Goal: Task Accomplishment & Management: Use online tool/utility

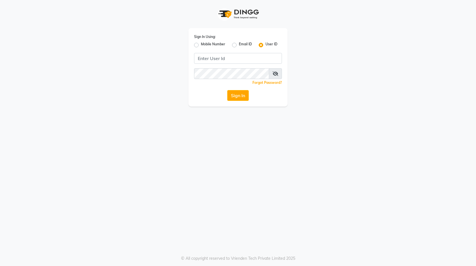
click at [198, 44] on div "Mobile Number" at bounding box center [209, 45] width 31 height 7
click at [201, 45] on label "Mobile Number" at bounding box center [213, 45] width 24 height 7
click at [201, 45] on input "Mobile Number" at bounding box center [203, 44] width 4 height 4
radio input "true"
radio input "false"
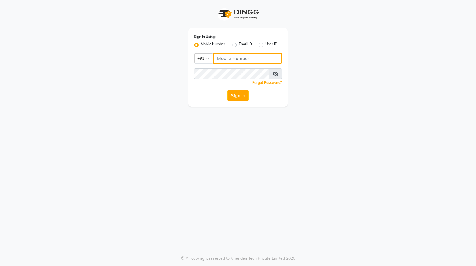
click at [253, 61] on input "Username" at bounding box center [247, 58] width 69 height 11
type input "9911100997"
click at [276, 72] on icon at bounding box center [275, 73] width 6 height 5
click at [276, 72] on icon at bounding box center [275, 73] width 5 height 5
click at [237, 94] on button "Sign In" at bounding box center [238, 95] width 22 height 11
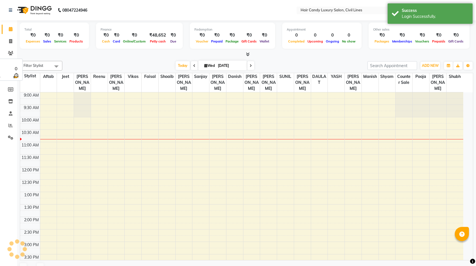
select select "en"
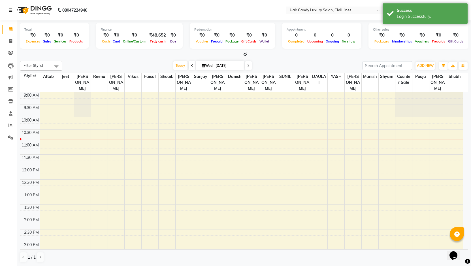
click at [10, 10] on icon at bounding box center [10, 10] width 3 height 4
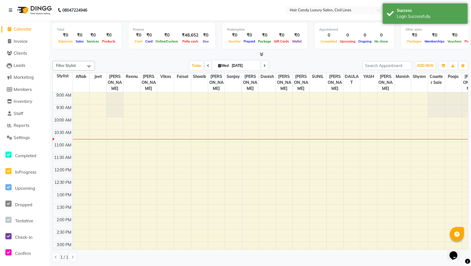
click at [21, 37] on li "Invoice" at bounding box center [25, 41] width 50 height 12
click at [20, 41] on span "Invoice" at bounding box center [21, 41] width 14 height 5
select select "service"
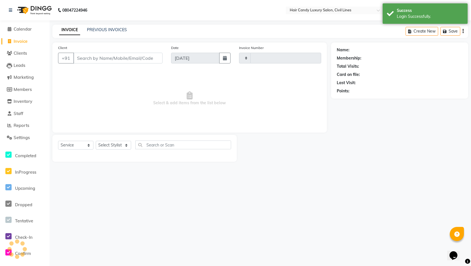
type input "7853"
select select "6308"
click at [104, 26] on div "INVOICE PREVIOUS INVOICES Create New Save" at bounding box center [262, 31] width 420 height 13
click at [104, 27] on div "PREVIOUS INVOICES" at bounding box center [107, 30] width 40 height 6
click at [110, 32] on link "PREVIOUS INVOICES" at bounding box center [107, 29] width 40 height 5
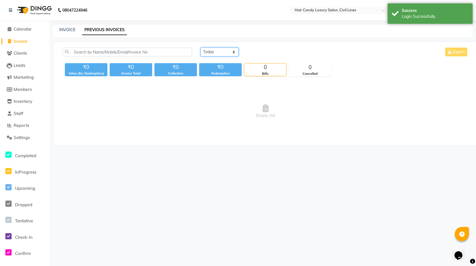
click at [217, 50] on select "[DATE] [DATE] Custom Range" at bounding box center [219, 52] width 38 height 9
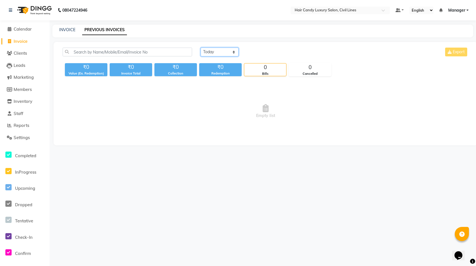
select select "range"
click at [200, 48] on select "[DATE] [DATE] Custom Range" at bounding box center [219, 52] width 38 height 9
click at [253, 50] on input "[DATE]" at bounding box center [266, 52] width 40 height 8
select select "9"
select select "2025"
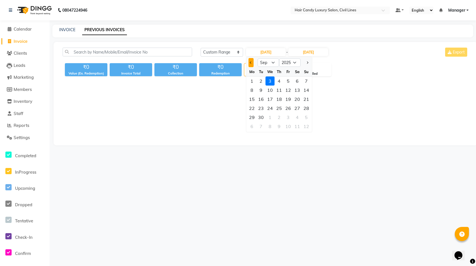
click at [250, 62] on span "Previous month" at bounding box center [251, 62] width 2 height 2
select select "8"
click at [271, 98] on div "13" at bounding box center [269, 99] width 9 height 9
type input "13-08-2025"
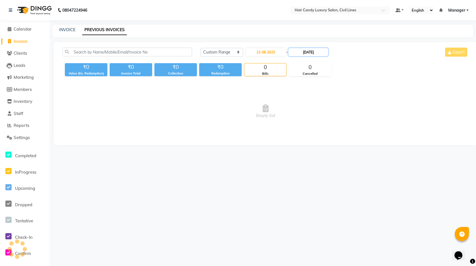
click at [305, 52] on input "[DATE]" at bounding box center [308, 52] width 40 height 8
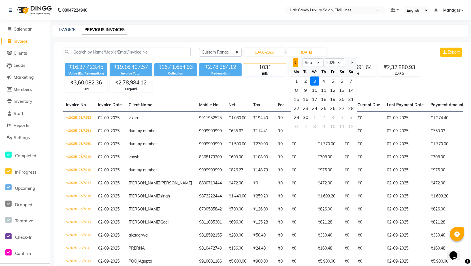
click at [294, 63] on button "Previous month" at bounding box center [295, 62] width 5 height 9
select select "8"
click at [314, 100] on div "13" at bounding box center [314, 99] width 9 height 9
type input "13-08-2025"
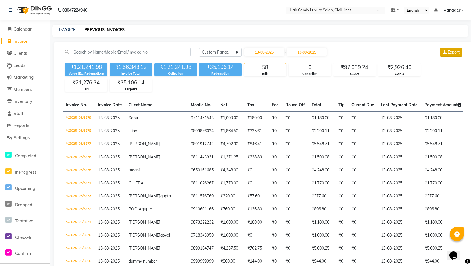
click at [452, 52] on span "Export" at bounding box center [454, 52] width 12 height 5
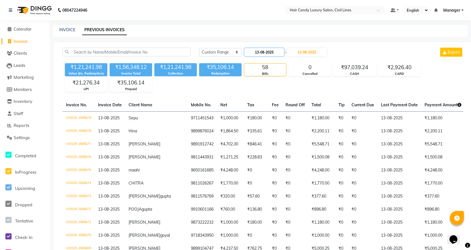
click at [278, 53] on input "13-08-2025" at bounding box center [264, 52] width 40 height 8
select select "8"
select select "2025"
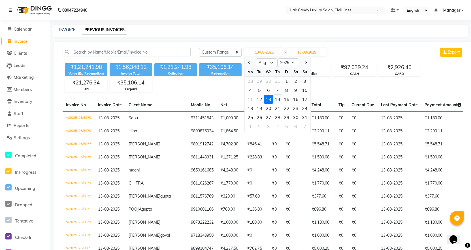
click at [278, 99] on div "14" at bounding box center [277, 99] width 9 height 9
type input "[DATE]"
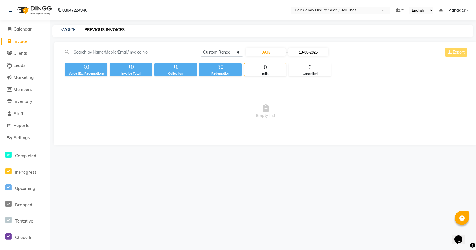
click at [316, 48] on div "[DATE] - [DATE]" at bounding box center [286, 52] width 83 height 9
click at [315, 49] on input "13-08-2025" at bounding box center [308, 52] width 40 height 8
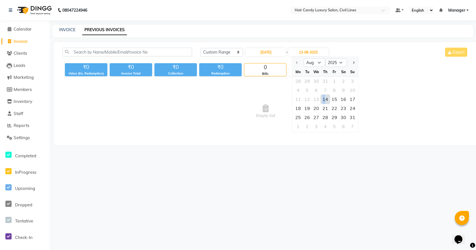
click at [324, 99] on div "14" at bounding box center [324, 99] width 9 height 9
type input "[DATE]"
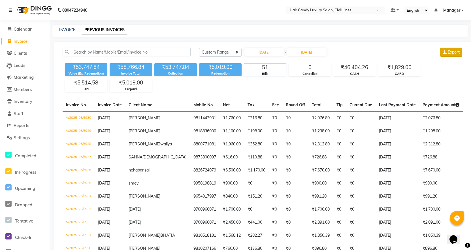
click at [450, 54] on span "Export" at bounding box center [454, 52] width 12 height 5
click at [268, 54] on input "[DATE]" at bounding box center [264, 52] width 40 height 8
select select "8"
select select "2025"
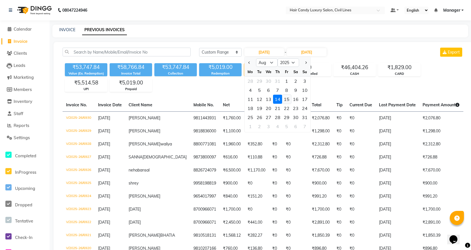
click at [287, 97] on div "15" at bounding box center [286, 99] width 9 height 9
type input "[DATE]"
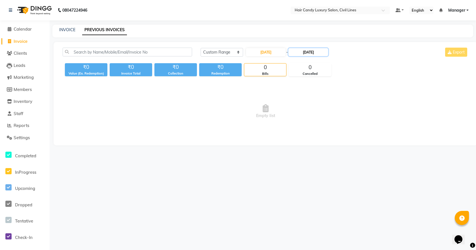
click at [311, 52] on input "[DATE]" at bounding box center [308, 52] width 40 height 8
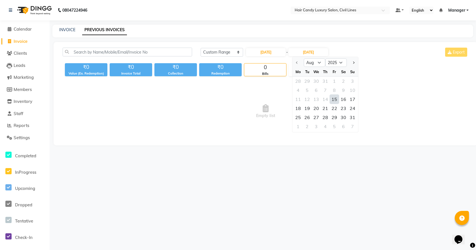
click at [333, 98] on div "15" at bounding box center [334, 99] width 9 height 9
type input "[DATE]"
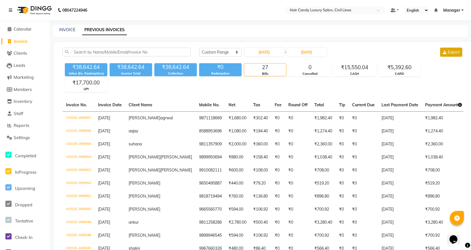
click at [452, 52] on span "Export" at bounding box center [454, 52] width 12 height 5
click at [265, 50] on input "[DATE]" at bounding box center [264, 52] width 40 height 8
select select "8"
select select "2025"
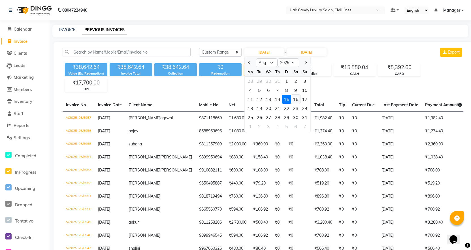
click at [296, 100] on div "16" at bounding box center [295, 99] width 9 height 9
type input "[DATE]"
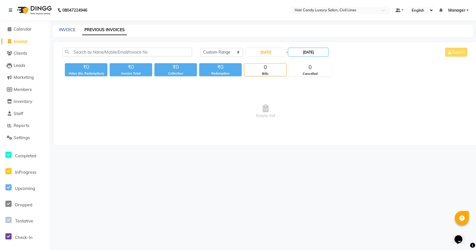
click at [314, 50] on input "[DATE]" at bounding box center [308, 52] width 40 height 8
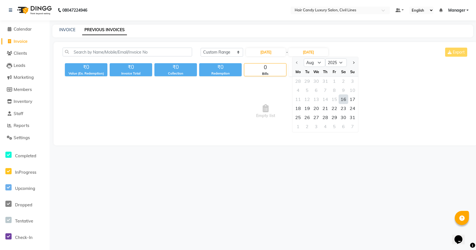
click at [343, 100] on div "16" at bounding box center [343, 99] width 9 height 9
type input "[DATE]"
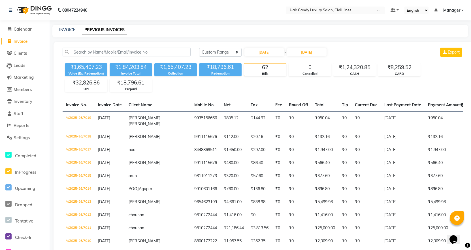
drag, startPoint x: 453, startPoint y: 49, endPoint x: 387, endPoint y: 49, distance: 66.3
click at [451, 50] on button "Export" at bounding box center [451, 52] width 22 height 9
click at [266, 50] on input "[DATE]" at bounding box center [264, 52] width 40 height 8
select select "8"
select select "2025"
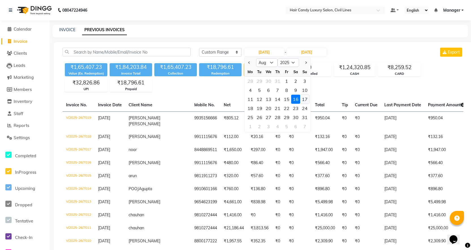
click at [304, 97] on div "17" at bounding box center [304, 99] width 9 height 9
type input "[DATE]"
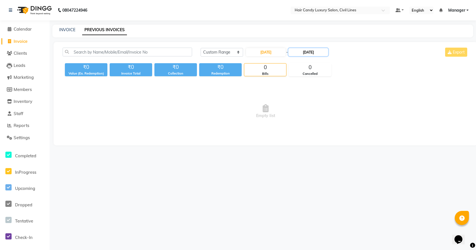
click at [312, 51] on input "[DATE]" at bounding box center [308, 52] width 40 height 8
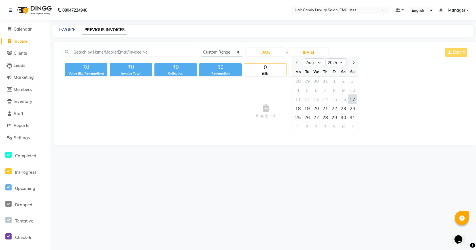
click at [354, 97] on div "17" at bounding box center [352, 99] width 9 height 9
type input "[DATE]"
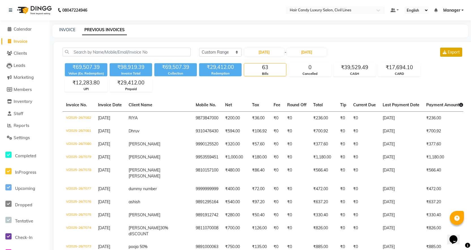
click at [454, 51] on span "Export" at bounding box center [454, 52] width 12 height 5
drag, startPoint x: 273, startPoint y: 50, endPoint x: 276, endPoint y: 53, distance: 3.8
click at [273, 50] on input "[DATE]" at bounding box center [264, 52] width 40 height 8
select select "8"
select select "2025"
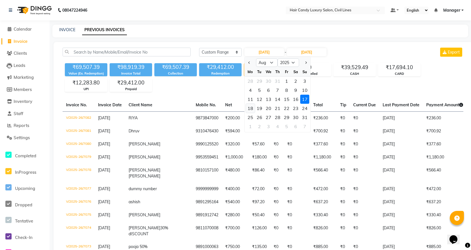
click at [253, 107] on div "18" at bounding box center [250, 108] width 9 height 9
type input "18-08-2025"
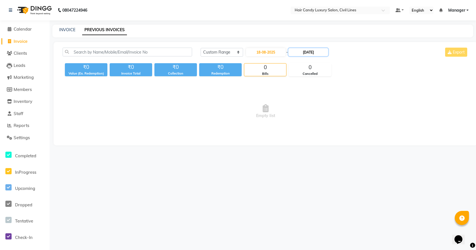
click at [319, 48] on input "[DATE]" at bounding box center [308, 52] width 40 height 8
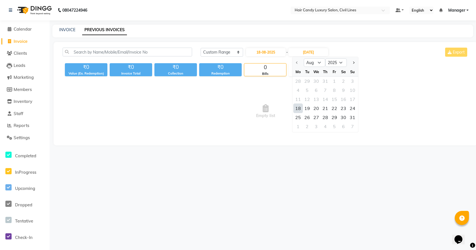
click at [300, 108] on div "18" at bounding box center [297, 108] width 9 height 9
type input "18-08-2025"
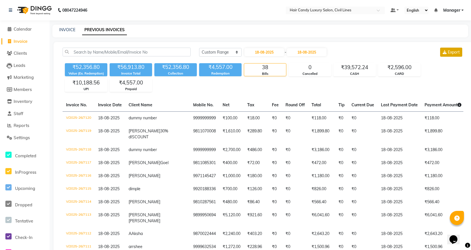
click at [452, 53] on span "Export" at bounding box center [454, 52] width 12 height 5
drag, startPoint x: 272, startPoint y: 53, endPoint x: 273, endPoint y: 56, distance: 3.9
click at [272, 53] on input "18-08-2025" at bounding box center [264, 52] width 40 height 8
select select "8"
select select "2025"
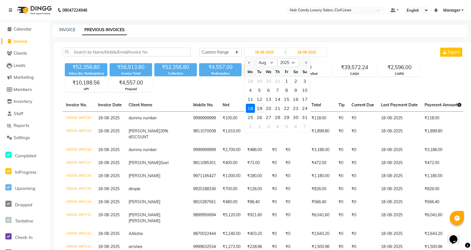
click at [261, 106] on div "19" at bounding box center [259, 108] width 9 height 9
type input "[DATE]"
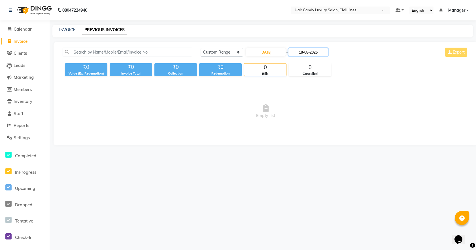
click at [308, 51] on input "18-08-2025" at bounding box center [308, 52] width 40 height 8
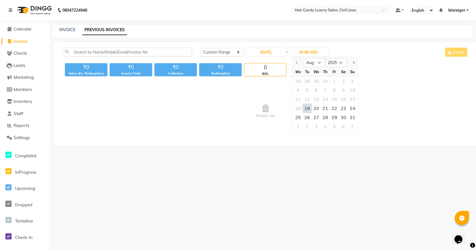
click at [304, 109] on div "19" at bounding box center [306, 108] width 9 height 9
type input "[DATE]"
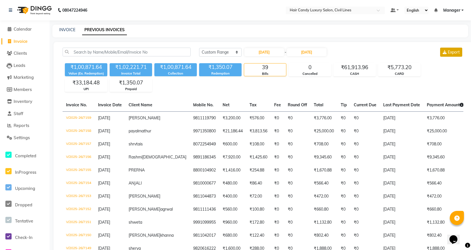
drag, startPoint x: 453, startPoint y: 50, endPoint x: 450, endPoint y: 52, distance: 3.5
click at [452, 51] on span "Export" at bounding box center [454, 52] width 12 height 5
drag, startPoint x: 271, startPoint y: 51, endPoint x: 272, endPoint y: 54, distance: 3.7
click at [271, 51] on input "[DATE]" at bounding box center [264, 52] width 40 height 8
select select "8"
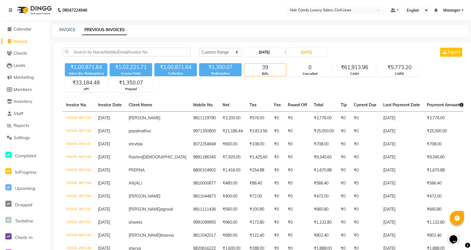
select select "2025"
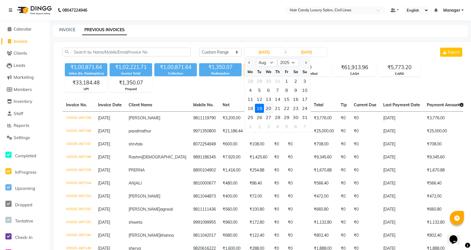
click at [266, 106] on div "20" at bounding box center [268, 108] width 9 height 9
type input "[DATE]"
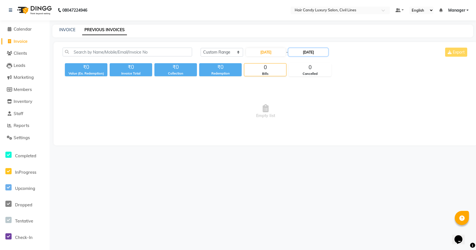
click at [312, 51] on input "[DATE]" at bounding box center [308, 52] width 40 height 8
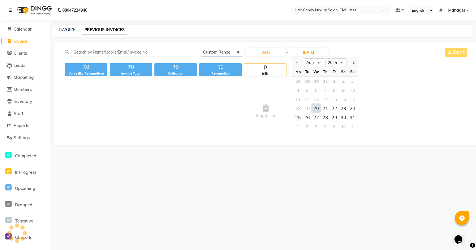
click at [316, 107] on div "20" at bounding box center [315, 108] width 9 height 9
type input "[DATE]"
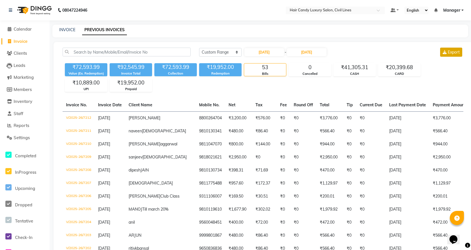
click at [458, 54] on span "Export" at bounding box center [454, 52] width 12 height 5
click at [267, 53] on input "[DATE]" at bounding box center [264, 52] width 40 height 8
select select "8"
select select "2025"
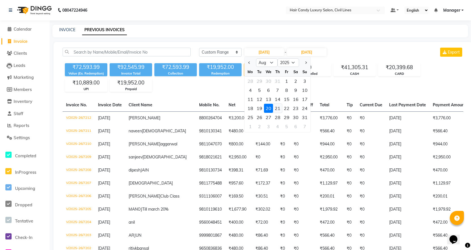
click at [277, 106] on div "21" at bounding box center [277, 108] width 9 height 9
type input "[DATE]"
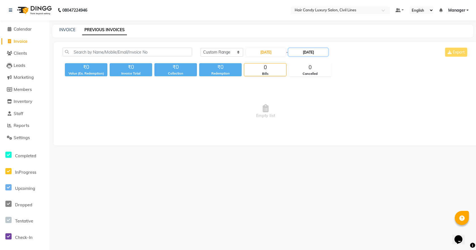
click at [306, 55] on input "[DATE]" at bounding box center [308, 52] width 40 height 8
click at [326, 109] on div "21" at bounding box center [324, 108] width 9 height 9
type input "[DATE]"
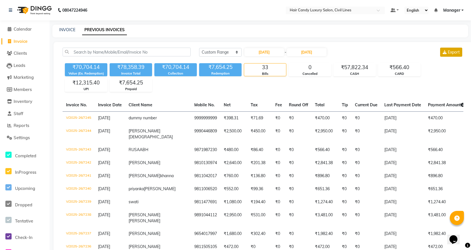
click at [449, 54] on span "Export" at bounding box center [454, 52] width 12 height 5
click at [268, 53] on input "[DATE]" at bounding box center [264, 52] width 40 height 8
select select "8"
select select "2025"
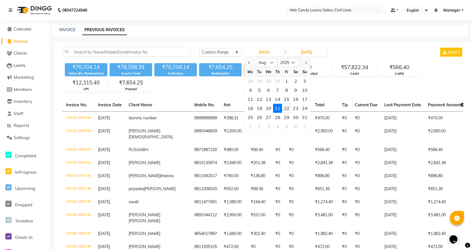
click at [286, 104] on div "22" at bounding box center [286, 108] width 9 height 9
type input "[DATE]"
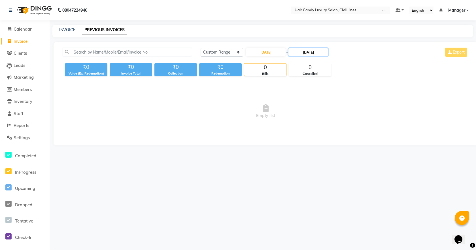
click at [311, 55] on input "[DATE]" at bounding box center [308, 52] width 40 height 8
click at [334, 107] on div "22" at bounding box center [334, 108] width 9 height 9
type input "[DATE]"
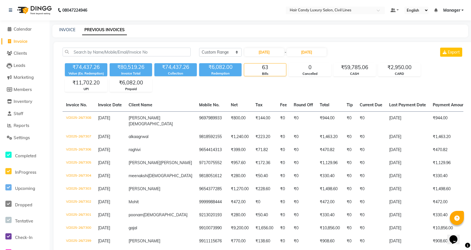
drag, startPoint x: 465, startPoint y: 46, endPoint x: 453, endPoint y: 53, distance: 13.7
click at [450, 54] on span "Export" at bounding box center [454, 52] width 12 height 5
click at [270, 48] on div "[DATE] - [DATE]" at bounding box center [285, 52] width 83 height 9
click at [267, 54] on input "[DATE]" at bounding box center [264, 52] width 40 height 8
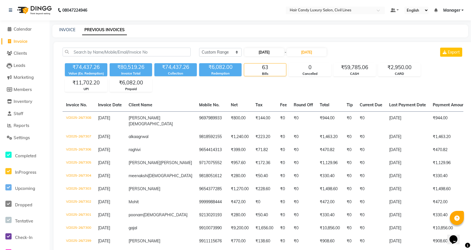
select select "8"
select select "2025"
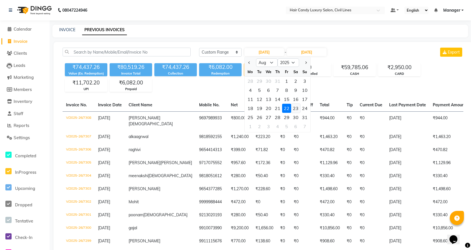
click at [295, 108] on div "23" at bounding box center [295, 108] width 9 height 9
type input "[DATE]"
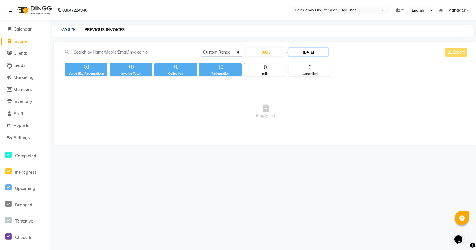
click at [310, 54] on input "[DATE]" at bounding box center [308, 52] width 40 height 8
click at [341, 108] on div "23" at bounding box center [343, 108] width 9 height 9
type input "[DATE]"
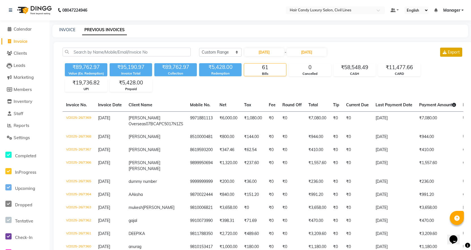
click at [454, 54] on span "Export" at bounding box center [454, 52] width 12 height 5
drag, startPoint x: 260, startPoint y: 52, endPoint x: 260, endPoint y: 55, distance: 2.8
click at [260, 52] on input "[DATE]" at bounding box center [264, 52] width 40 height 8
select select "8"
select select "2025"
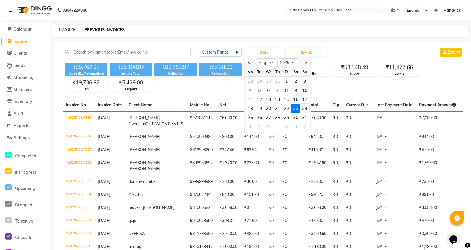
click at [307, 105] on div "24" at bounding box center [304, 108] width 9 height 9
type input "[DATE]"
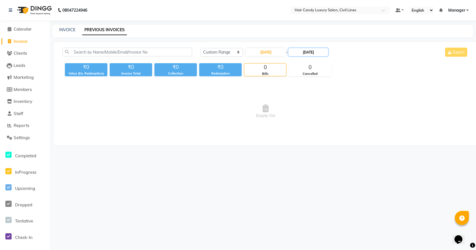
click at [311, 51] on input "[DATE]" at bounding box center [308, 52] width 40 height 8
click at [352, 107] on div "24" at bounding box center [352, 108] width 9 height 9
type input "[DATE]"
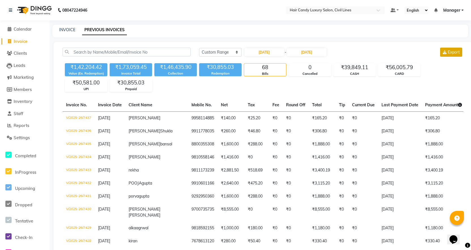
click at [443, 54] on icon at bounding box center [445, 52] width 4 height 4
click at [266, 51] on input "[DATE]" at bounding box center [264, 52] width 40 height 8
select select "8"
select select "2025"
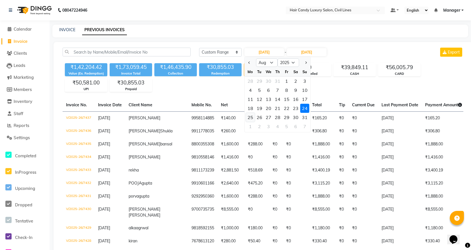
click at [252, 116] on div "25" at bounding box center [250, 117] width 9 height 9
type input "[DATE]"
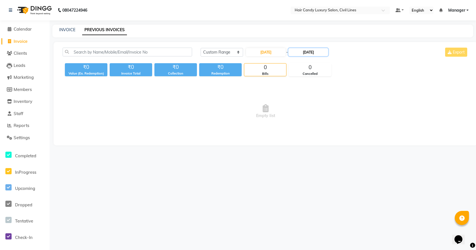
click at [310, 51] on input "[DATE]" at bounding box center [308, 52] width 40 height 8
click at [298, 117] on div "25" at bounding box center [297, 117] width 9 height 9
type input "[DATE]"
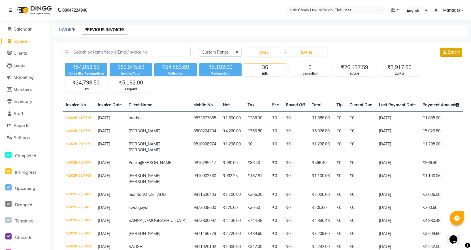
click at [447, 53] on button "Export" at bounding box center [451, 52] width 22 height 9
click at [276, 50] on input "[DATE]" at bounding box center [264, 52] width 40 height 8
select select "8"
select select "2025"
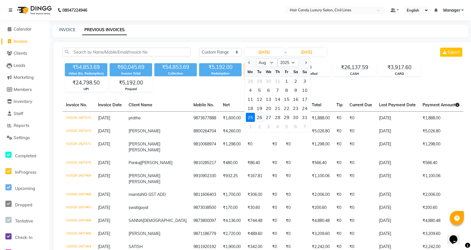
click at [260, 115] on div "26" at bounding box center [259, 117] width 9 height 9
type input "[DATE]"
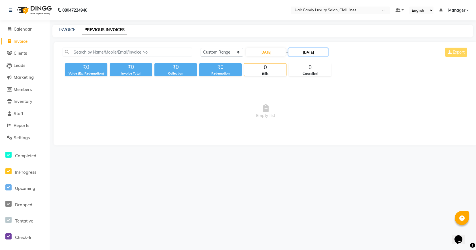
click at [311, 55] on input "[DATE]" at bounding box center [308, 52] width 40 height 8
click at [307, 116] on div "26" at bounding box center [306, 117] width 9 height 9
type input "[DATE]"
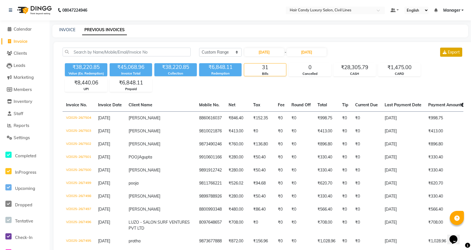
click at [454, 51] on span "Export" at bounding box center [454, 52] width 12 height 5
click at [271, 53] on input "[DATE]" at bounding box center [264, 52] width 40 height 8
select select "8"
select select "2025"
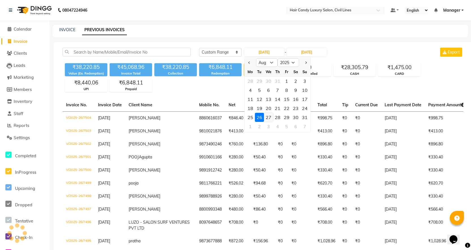
click at [266, 117] on div "27" at bounding box center [268, 117] width 9 height 9
type input "[DATE]"
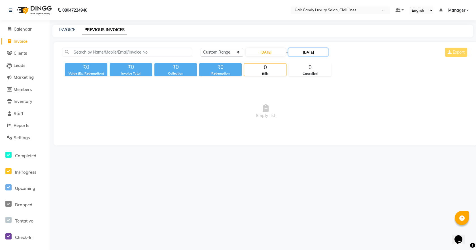
click at [312, 53] on input "[DATE]" at bounding box center [308, 52] width 40 height 8
click at [316, 115] on div "27" at bounding box center [315, 117] width 9 height 9
type input "[DATE]"
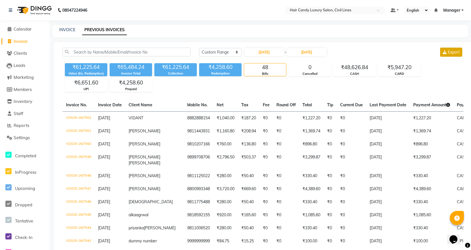
click at [458, 51] on span "Export" at bounding box center [454, 52] width 12 height 5
click at [265, 54] on input "[DATE]" at bounding box center [264, 52] width 40 height 8
select select "8"
select select "2025"
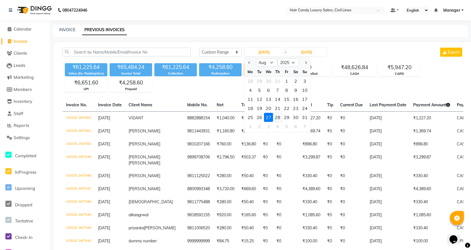
click at [279, 116] on div "28" at bounding box center [277, 117] width 9 height 9
type input "[DATE]"
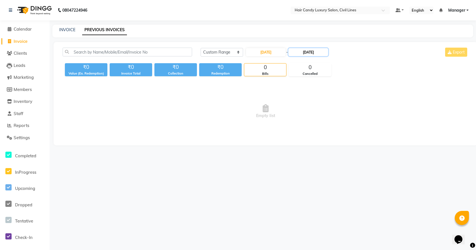
drag, startPoint x: 317, startPoint y: 52, endPoint x: 319, endPoint y: 55, distance: 3.2
click at [317, 52] on input "[DATE]" at bounding box center [308, 52] width 40 height 8
click at [324, 118] on div "28" at bounding box center [324, 117] width 9 height 9
type input "[DATE]"
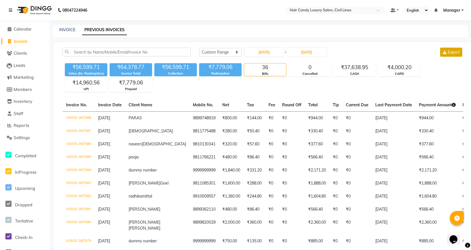
click at [440, 52] on button "Export" at bounding box center [451, 52] width 22 height 9
click at [264, 54] on input "[DATE]" at bounding box center [264, 52] width 40 height 8
select select "8"
select select "2025"
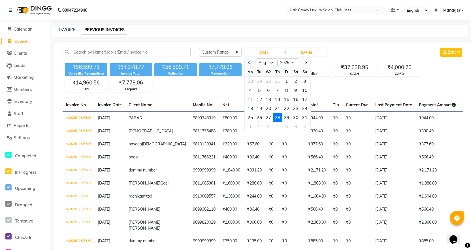
click at [286, 117] on div "29" at bounding box center [286, 117] width 9 height 9
type input "[DATE]"
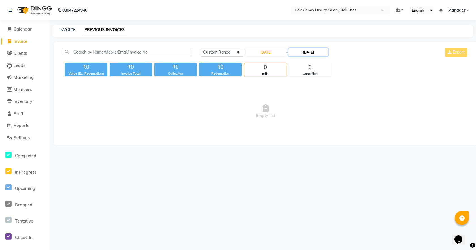
click at [310, 52] on input "[DATE]" at bounding box center [308, 52] width 40 height 8
click at [333, 117] on div "29" at bounding box center [334, 117] width 9 height 9
type input "[DATE]"
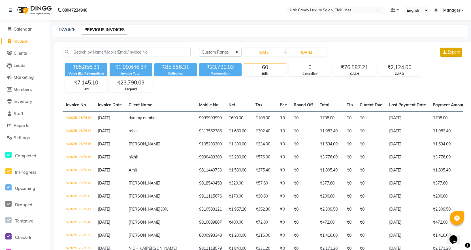
click at [451, 51] on span "Export" at bounding box center [454, 52] width 12 height 5
click at [270, 55] on input "[DATE]" at bounding box center [264, 52] width 40 height 8
select select "8"
select select "2025"
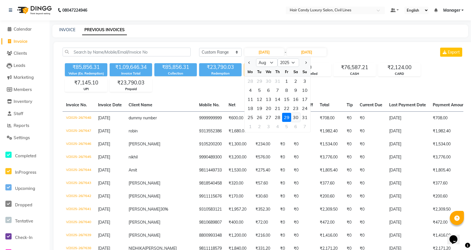
click at [294, 116] on div "30" at bounding box center [295, 117] width 9 height 9
type input "[DATE]"
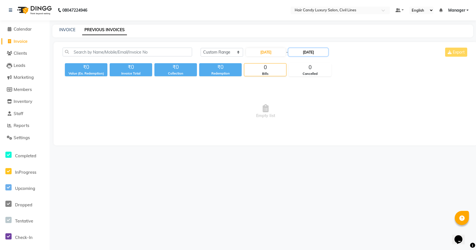
click at [312, 52] on input "[DATE]" at bounding box center [308, 52] width 40 height 8
click at [342, 114] on div "30" at bounding box center [343, 117] width 9 height 9
type input "[DATE]"
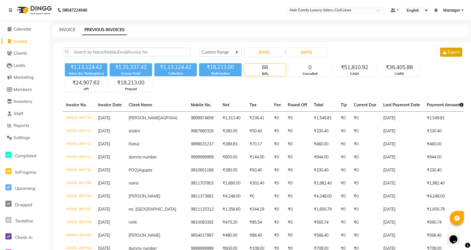
click at [449, 53] on span "Export" at bounding box center [454, 52] width 12 height 5
click at [270, 51] on input "[DATE]" at bounding box center [264, 52] width 40 height 8
select select "8"
select select "2025"
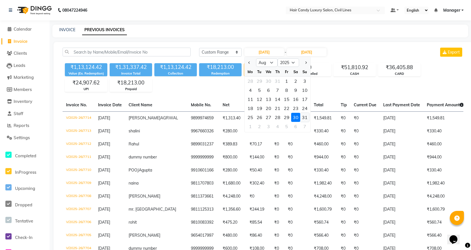
click at [303, 115] on div "31" at bounding box center [304, 117] width 9 height 9
type input "[DATE]"
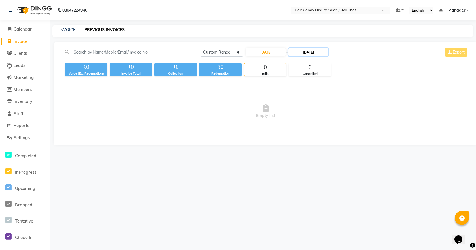
click at [318, 54] on input "[DATE]" at bounding box center [308, 52] width 40 height 8
click at [352, 115] on div "31" at bounding box center [352, 117] width 9 height 9
type input "[DATE]"
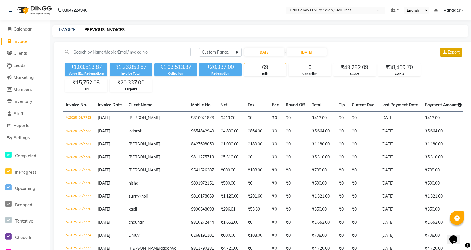
click at [454, 52] on span "Export" at bounding box center [454, 52] width 12 height 5
click at [273, 51] on input "[DATE]" at bounding box center [264, 52] width 40 height 8
select select "8"
select select "2025"
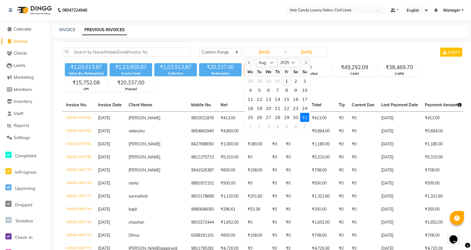
click at [288, 81] on div "1" at bounding box center [286, 80] width 9 height 9
type input "[DATE]"
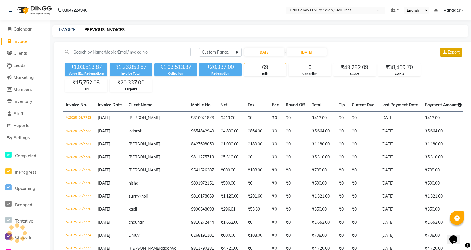
click at [450, 53] on span "Export" at bounding box center [454, 52] width 12 height 5
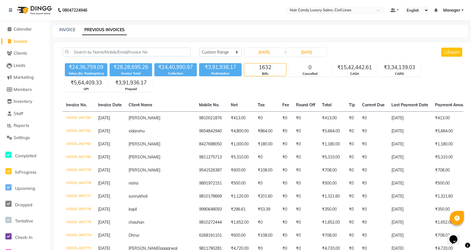
click at [390, 52] on div "[DATE] [DATE] Custom Range [DATE] - [DATE] Export" at bounding box center [331, 52] width 264 height 9
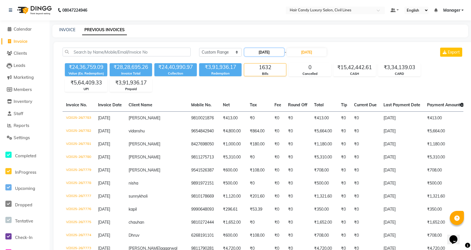
click at [280, 50] on input "[DATE]" at bounding box center [264, 52] width 40 height 8
select select "8"
select select "2025"
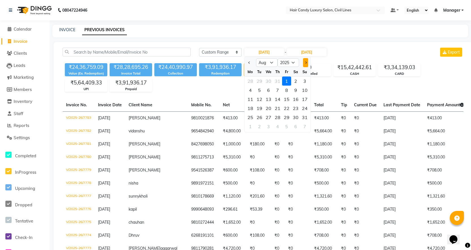
click at [308, 64] on button "Next month" at bounding box center [305, 62] width 5 height 9
select select "9"
click at [249, 81] on div "1" at bounding box center [250, 80] width 9 height 9
type input "[DATE]"
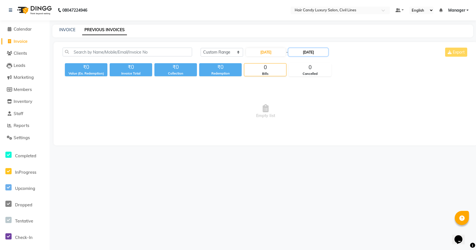
click at [317, 53] on input "[DATE]" at bounding box center [308, 52] width 40 height 8
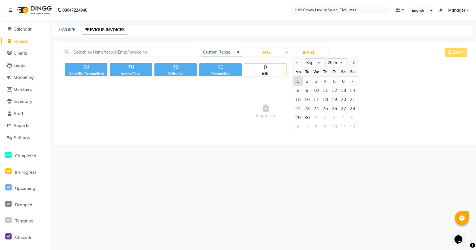
click at [299, 80] on div "1" at bounding box center [297, 80] width 9 height 9
type input "[DATE]"
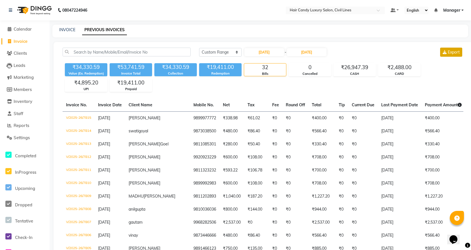
click at [448, 51] on span "Export" at bounding box center [454, 52] width 12 height 5
click at [275, 54] on input "[DATE]" at bounding box center [264, 52] width 40 height 8
select select "9"
select select "2025"
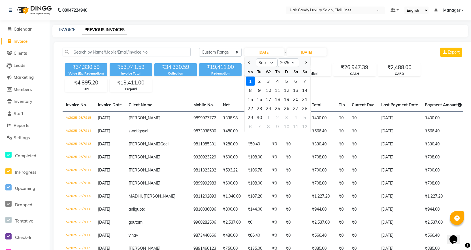
drag, startPoint x: 259, startPoint y: 80, endPoint x: 263, endPoint y: 79, distance: 4.1
click at [259, 80] on div "2" at bounding box center [259, 80] width 9 height 9
type input "02-09-2025"
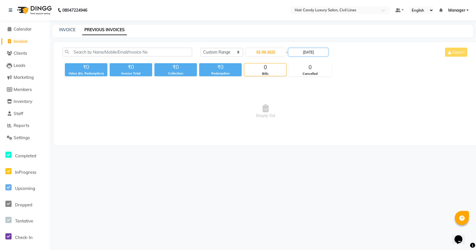
click at [315, 55] on input "[DATE]" at bounding box center [308, 52] width 40 height 8
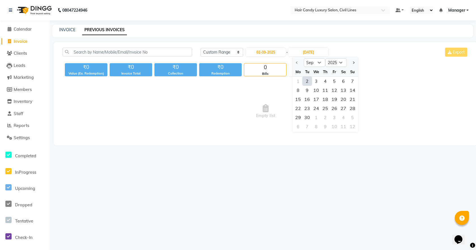
click at [306, 82] on div "2" at bounding box center [306, 80] width 9 height 9
type input "02-09-2025"
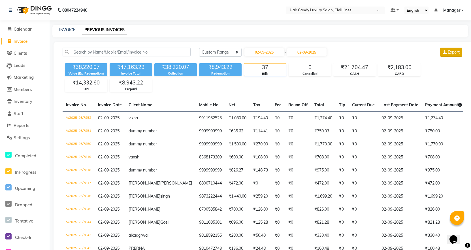
click at [448, 52] on span "Export" at bounding box center [454, 52] width 12 height 5
click at [272, 53] on input "02-09-2025" at bounding box center [264, 52] width 40 height 8
select select "9"
select select "2025"
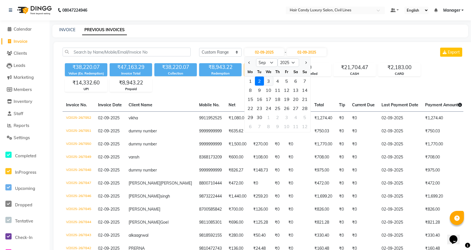
click at [268, 82] on div "3" at bounding box center [268, 80] width 9 height 9
type input "[DATE]"
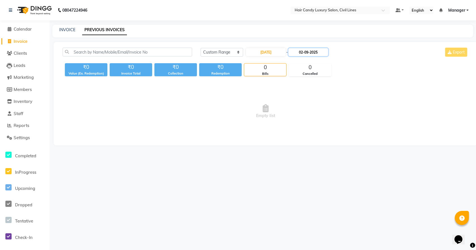
click at [313, 53] on input "02-09-2025" at bounding box center [308, 52] width 40 height 8
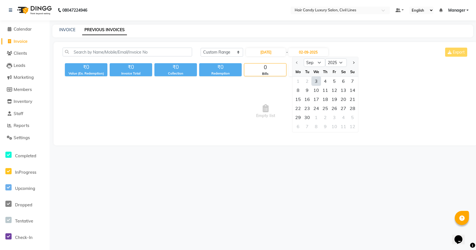
click at [313, 82] on div "3" at bounding box center [315, 80] width 9 height 9
type input "[DATE]"
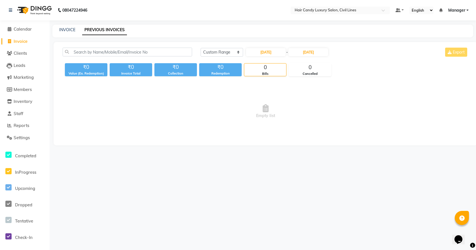
click at [461, 51] on div "[DATE] [DATE] Custom Range [DATE] - [DATE] Export" at bounding box center [334, 52] width 268 height 9
click at [342, 57] on div "[DATE] [DATE] Custom Range [DATE] - [DATE] Export" at bounding box center [334, 54] width 276 height 13
click at [68, 29] on link "INVOICE" at bounding box center [67, 29] width 16 height 5
select select "service"
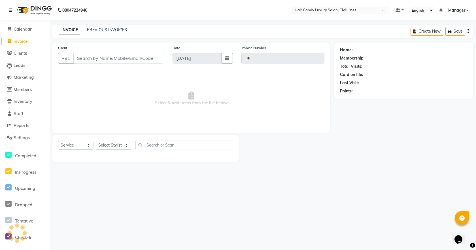
type input "7853"
select select "6308"
click at [24, 31] on span "Calendar" at bounding box center [23, 28] width 18 height 5
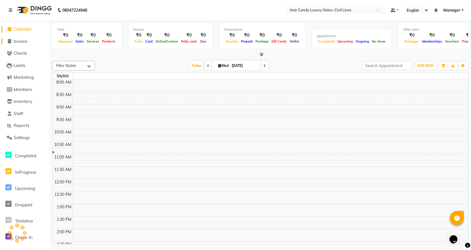
click at [20, 39] on span "Invoice" at bounding box center [21, 41] width 14 height 5
select select "service"
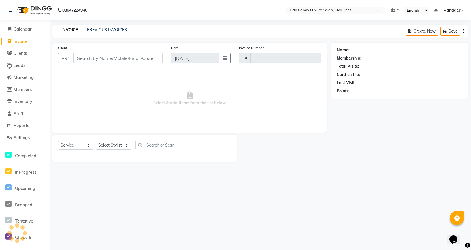
type input "7853"
select select "6308"
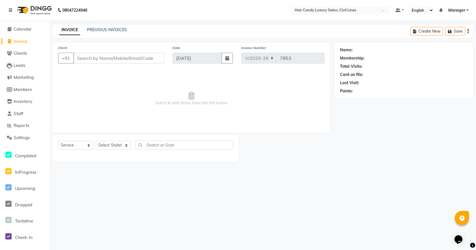
click at [460, 9] on span "Manager" at bounding box center [456, 10] width 17 height 6
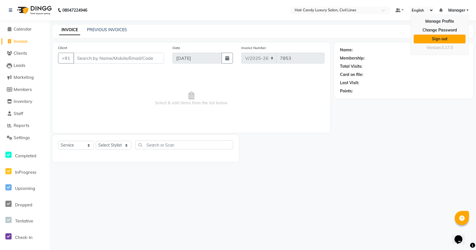
click at [438, 39] on link "Sign out" at bounding box center [439, 39] width 52 height 9
